Goal: Navigation & Orientation: Find specific page/section

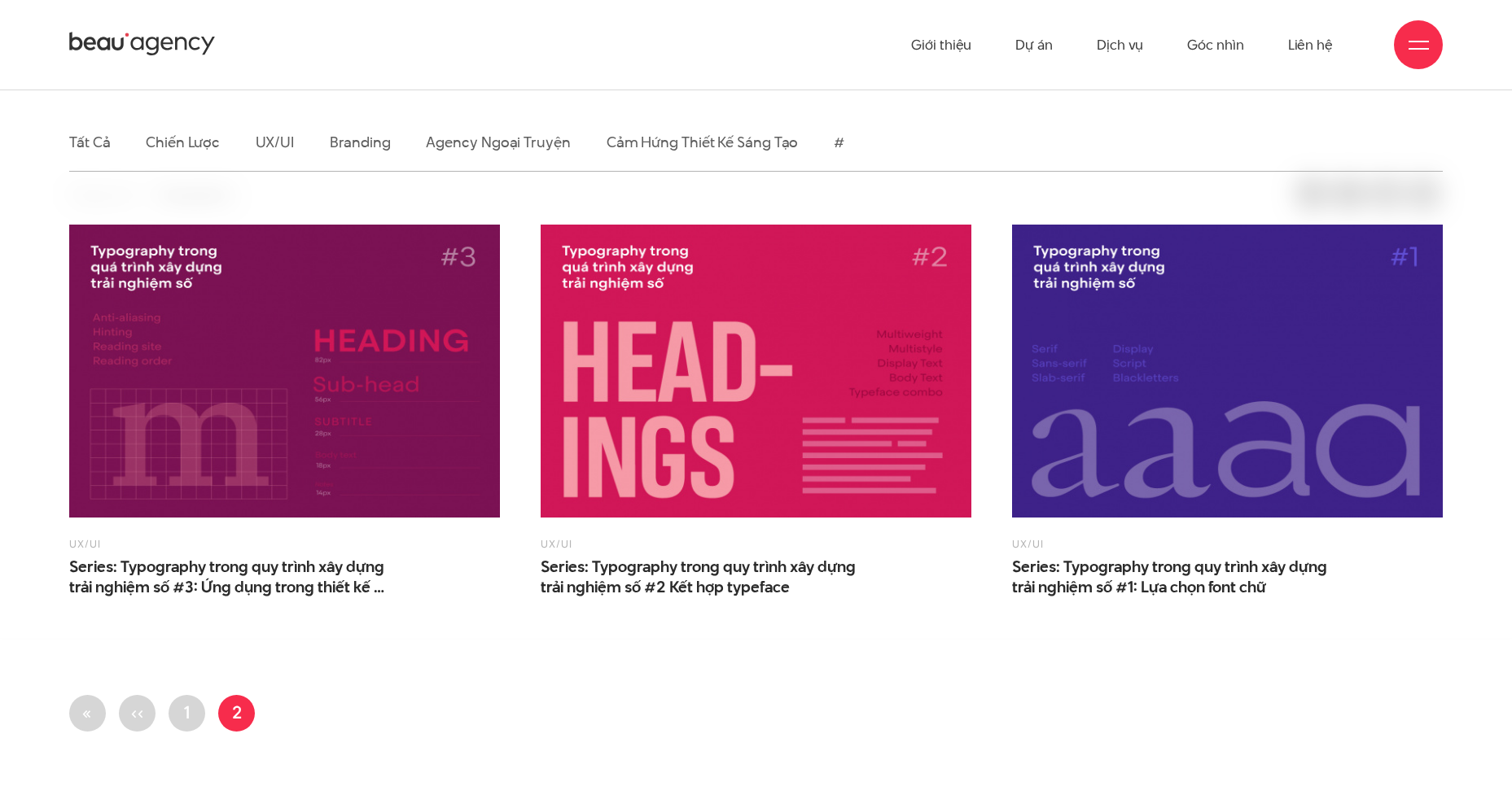
scroll to position [162, 0]
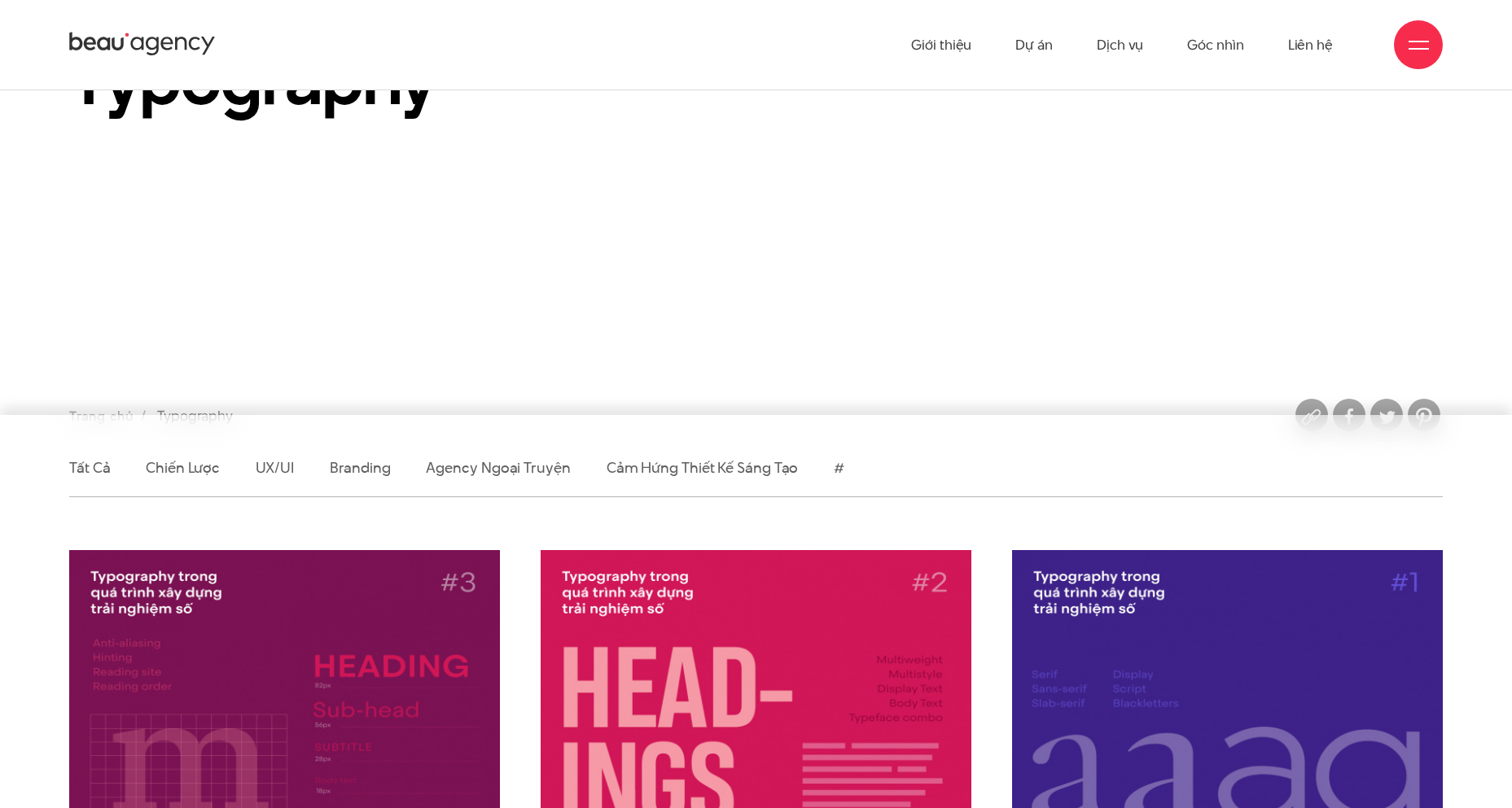
click at [126, 50] on icon at bounding box center [142, 44] width 147 height 28
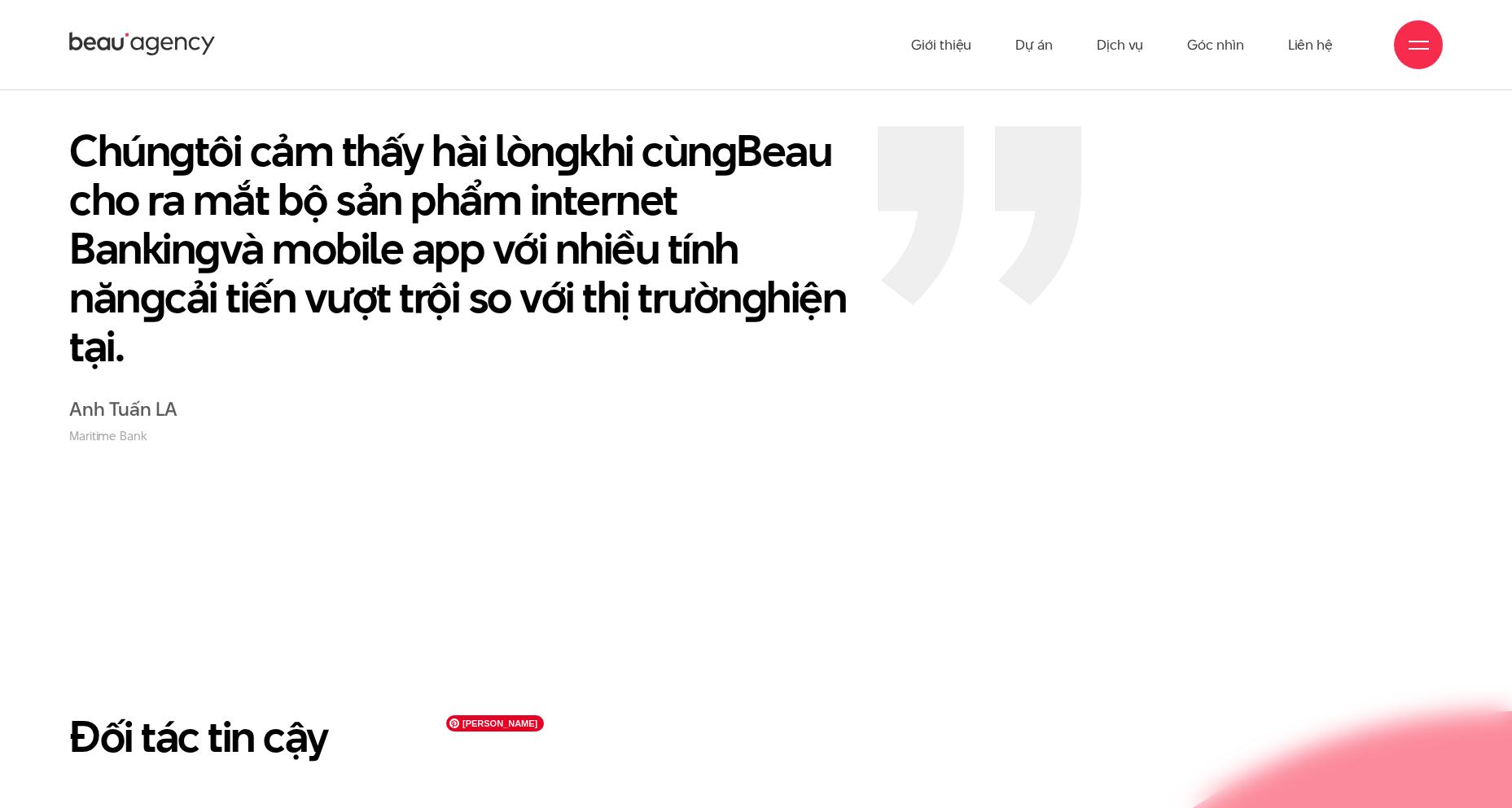
scroll to position [3581, 0]
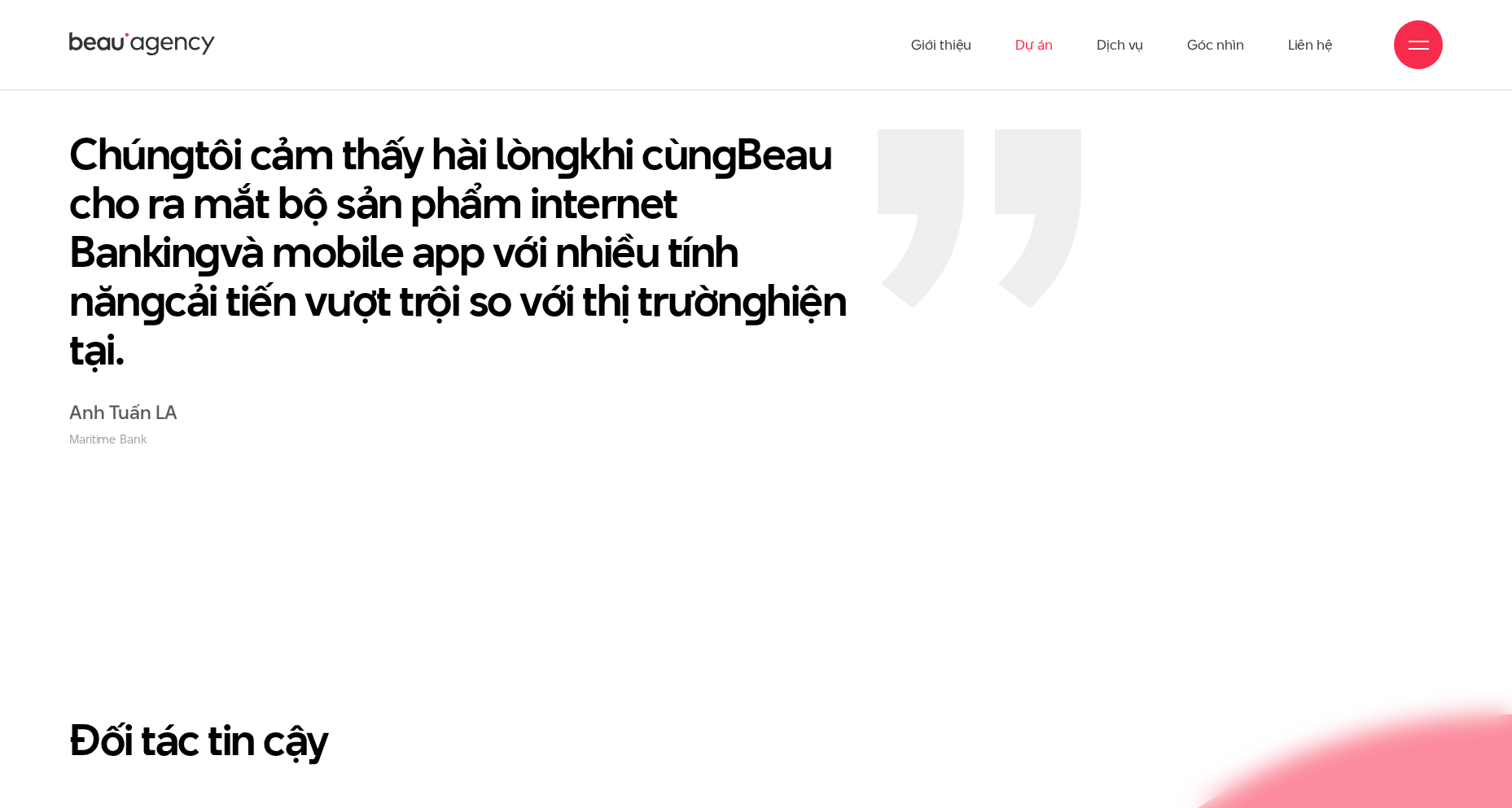
click at [1022, 51] on link "Dự án" at bounding box center [1034, 44] width 38 height 90
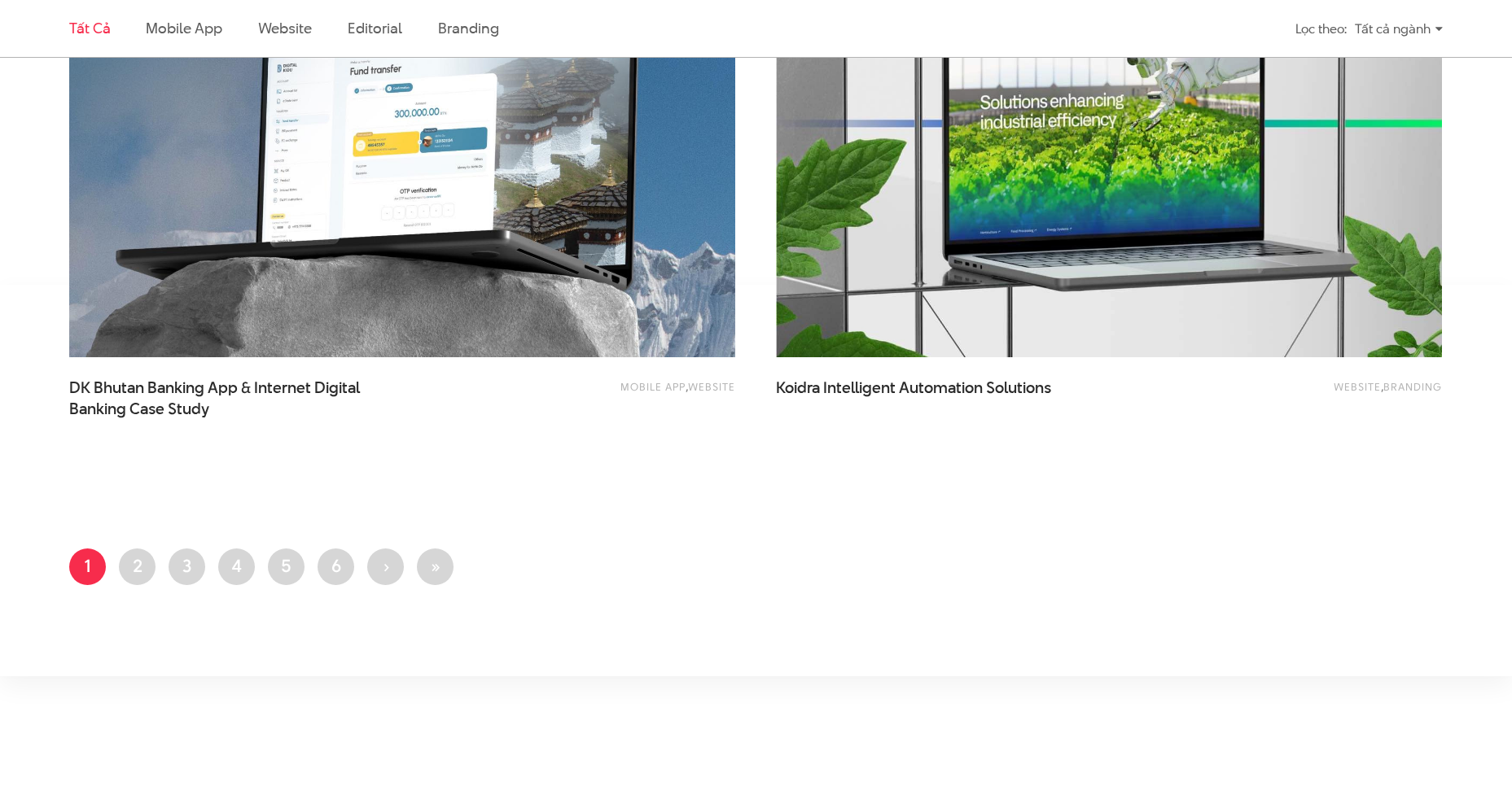
scroll to position [4151, 0]
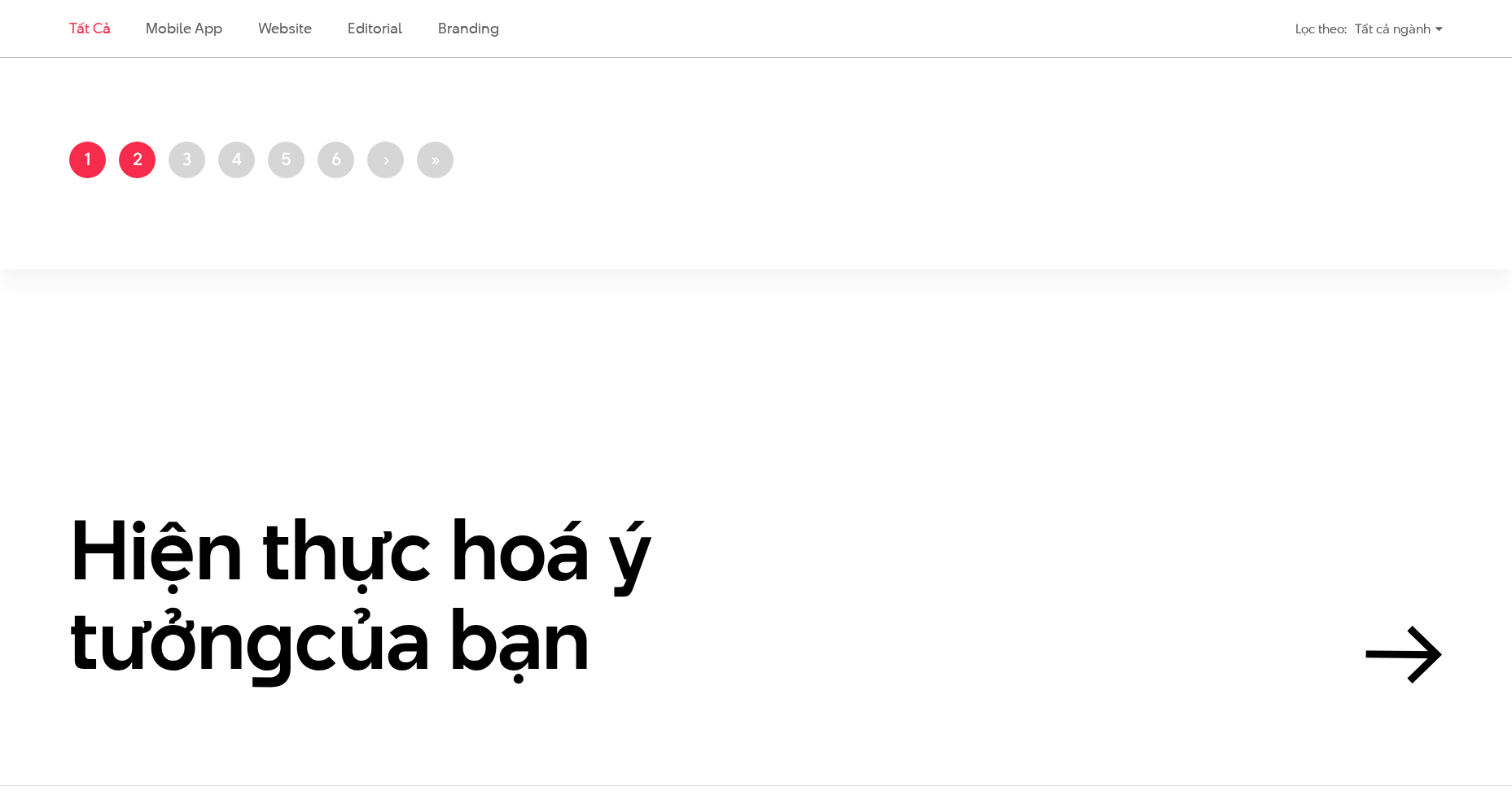
click at [135, 157] on link "Trang 2" at bounding box center [137, 160] width 37 height 37
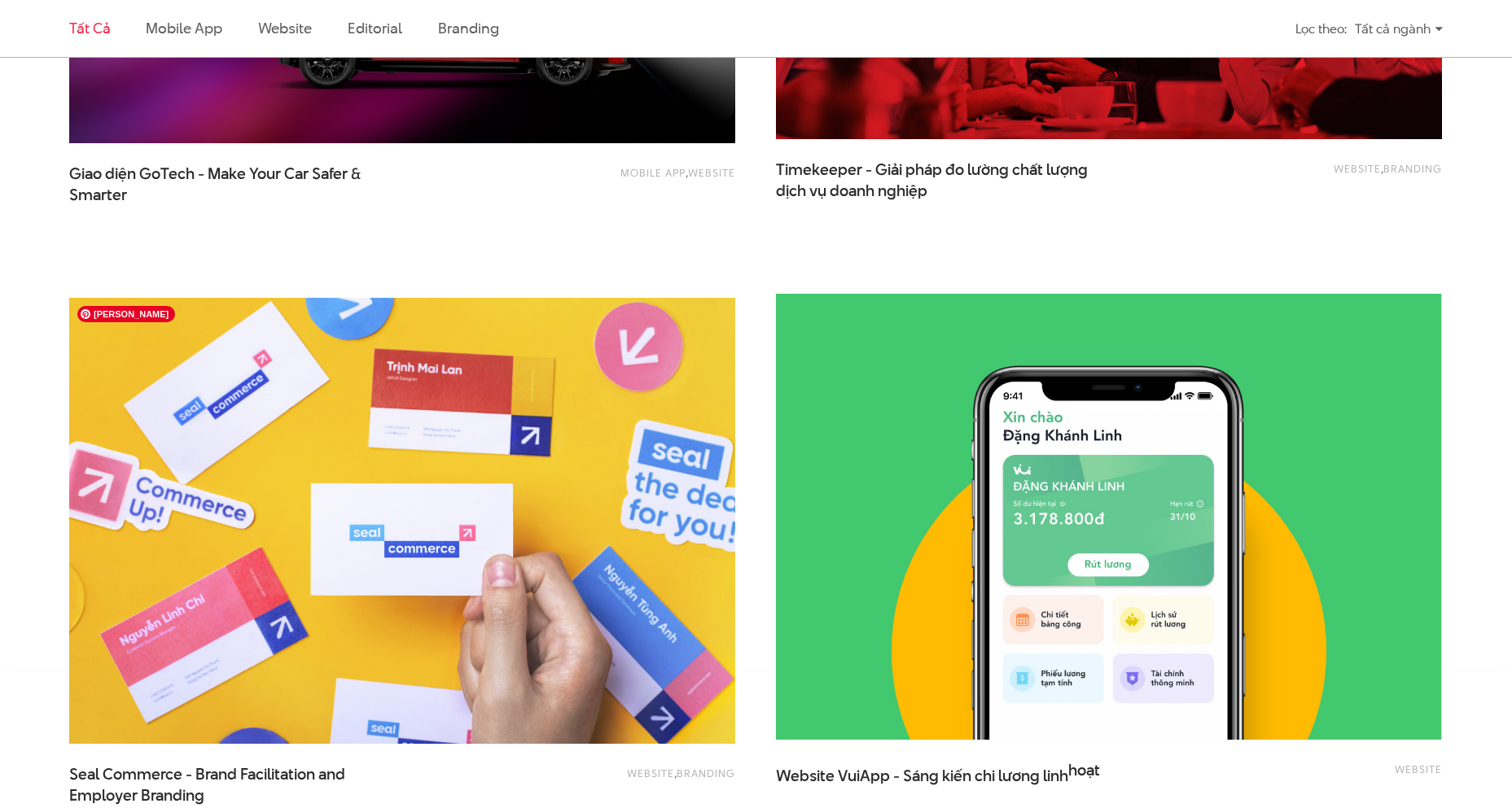
scroll to position [3500, 0]
